Goal: Information Seeking & Learning: Understand process/instructions

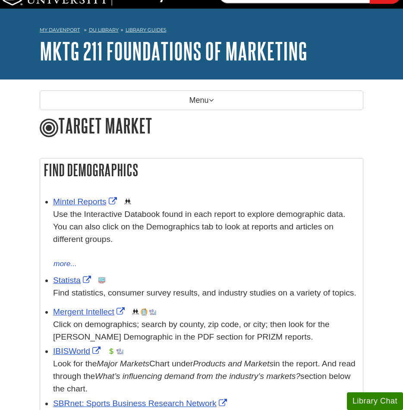
scroll to position [18, 0]
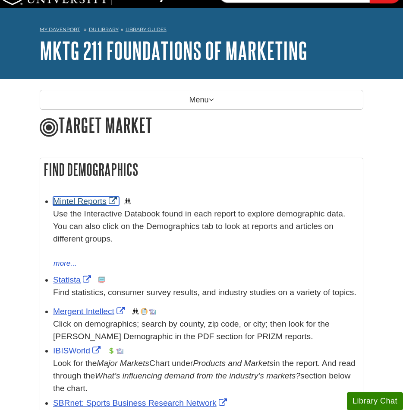
click at [89, 197] on link "Mintel Reports" at bounding box center [86, 200] width 66 height 9
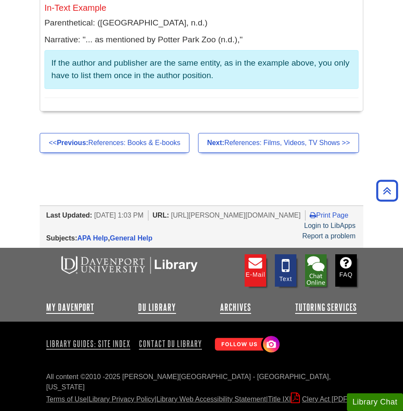
scroll to position [8845, 0]
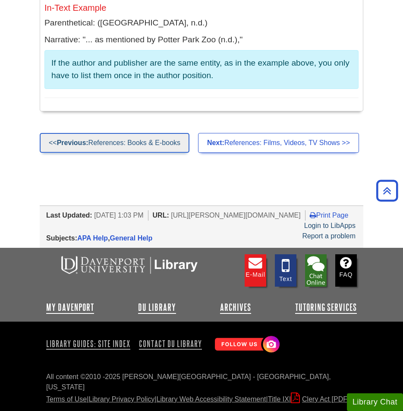
click at [132, 153] on link "<< Previous: References: Books & E-books" at bounding box center [115, 143] width 150 height 20
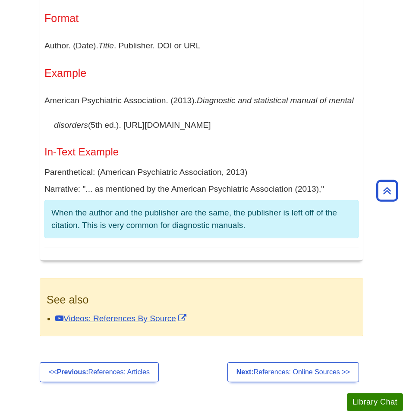
scroll to position [3251, 0]
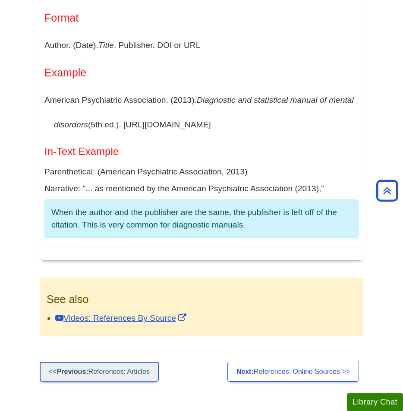
click at [114, 374] on link "<< Previous: References: Articles" at bounding box center [99, 372] width 119 height 20
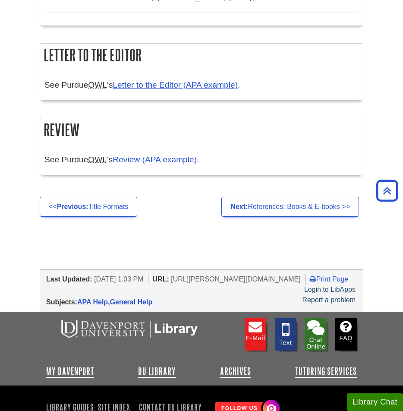
scroll to position [1791, 0]
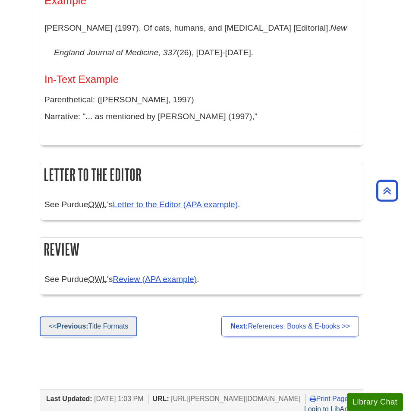
click at [101, 336] on link "<< Previous: Title Formats" at bounding box center [89, 326] width 98 height 20
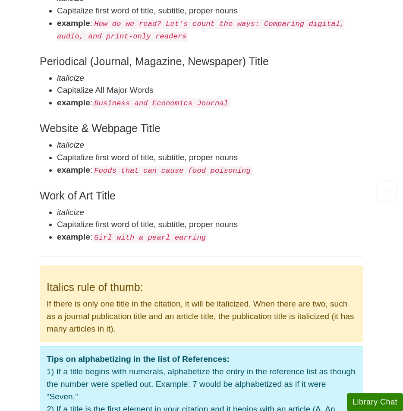
scroll to position [816, 0]
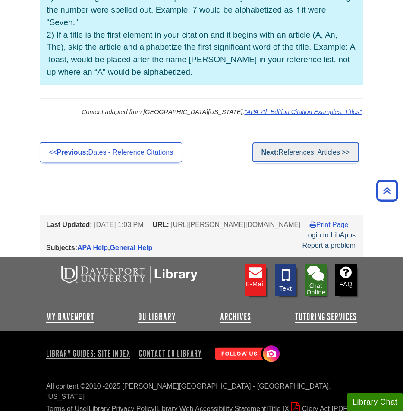
click at [291, 150] on link "Next: References: Articles >>" at bounding box center [306, 152] width 107 height 20
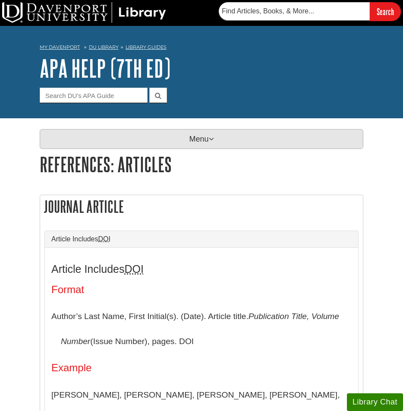
click at [204, 139] on p "Menu" at bounding box center [202, 139] width 324 height 20
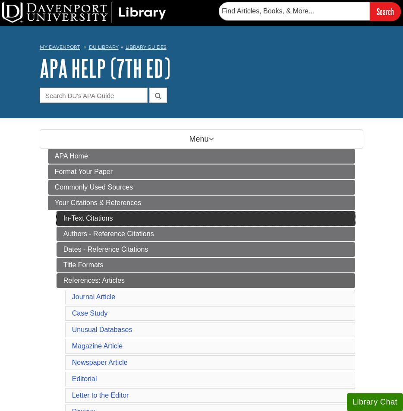
click at [112, 215] on link "In-Text Citations" at bounding box center [206, 218] width 299 height 15
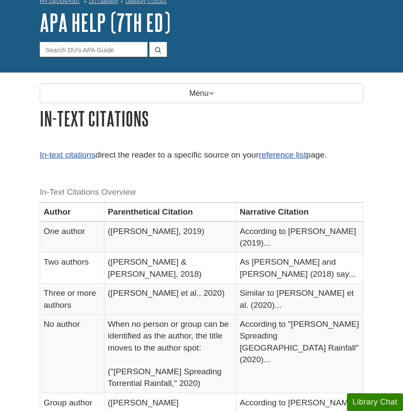
scroll to position [47, 0]
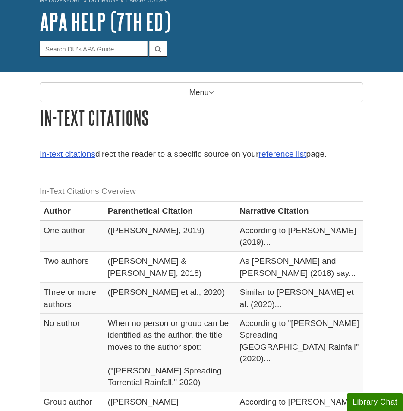
click at [286, 158] on p "In-text citations direct the reader to a specific source on your reference list…" at bounding box center [202, 154] width 324 height 13
click at [289, 152] on link "reference list" at bounding box center [282, 153] width 47 height 9
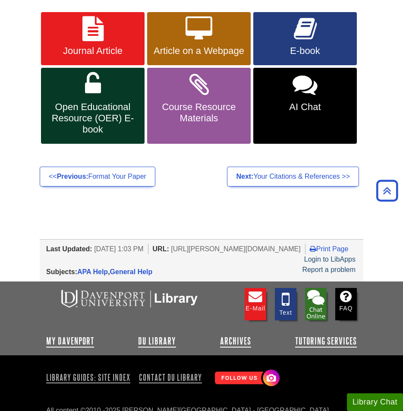
scroll to position [183, 0]
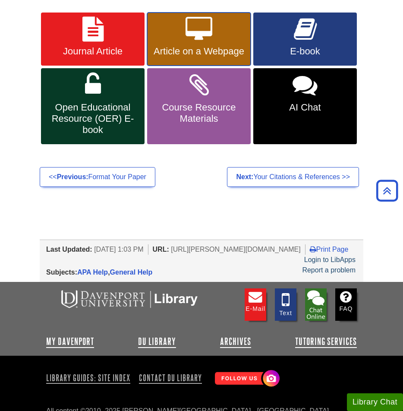
click at [234, 37] on link "Article on a Webpage" at bounding box center [199, 40] width 104 height 54
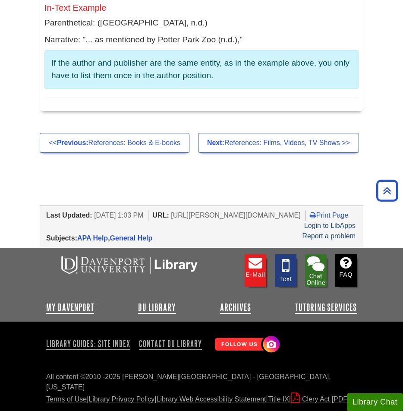
scroll to position [8817, 0]
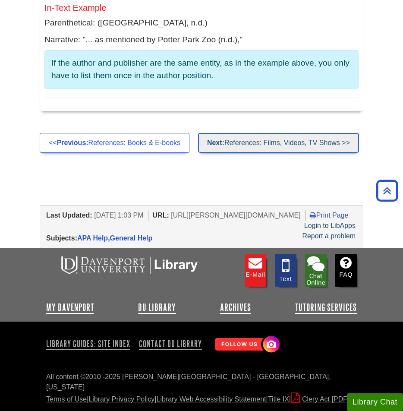
click at [250, 153] on link "Next: References: Films, Videos, TV Shows >>" at bounding box center [278, 143] width 161 height 20
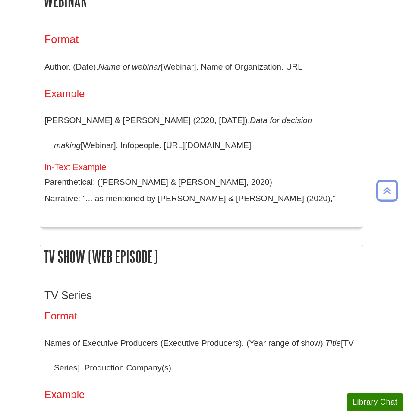
scroll to position [2423, 0]
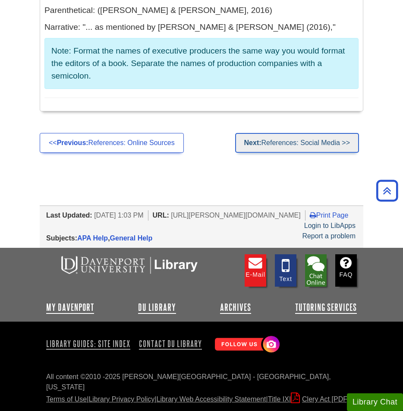
click at [281, 145] on link "Next: References: Social Media >>" at bounding box center [297, 143] width 124 height 20
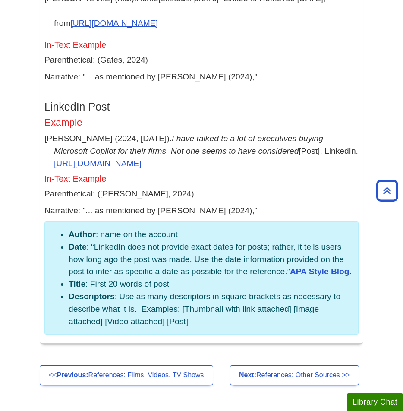
scroll to position [4394, 0]
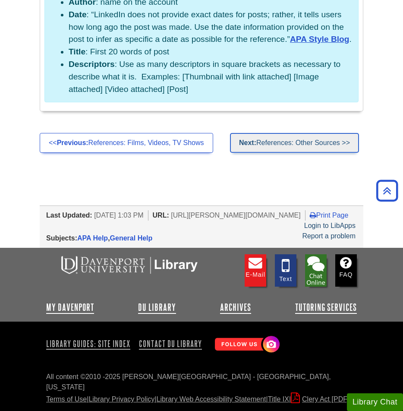
click at [276, 148] on link "Next: References: Other Sources >>" at bounding box center [294, 143] width 129 height 20
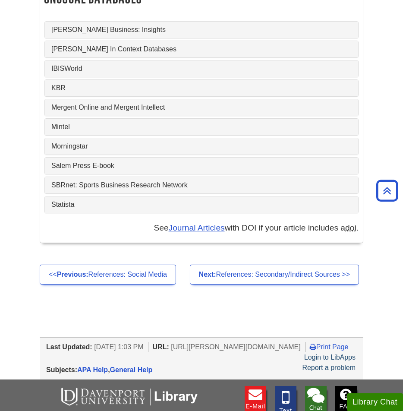
scroll to position [3358, 0]
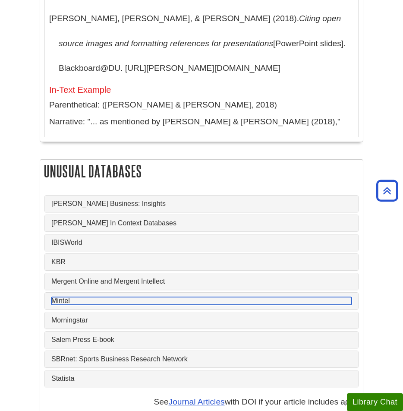
click at [67, 297] on link "Mintel" at bounding box center [201, 301] width 300 height 8
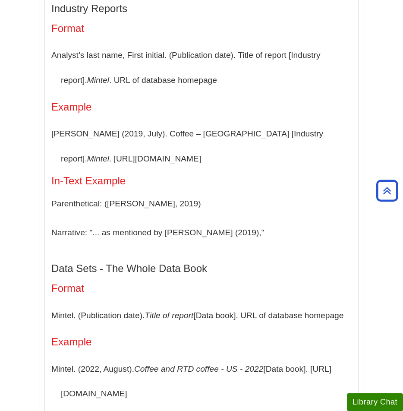
scroll to position [3702, 0]
